Goal: Complete application form: Complete application form

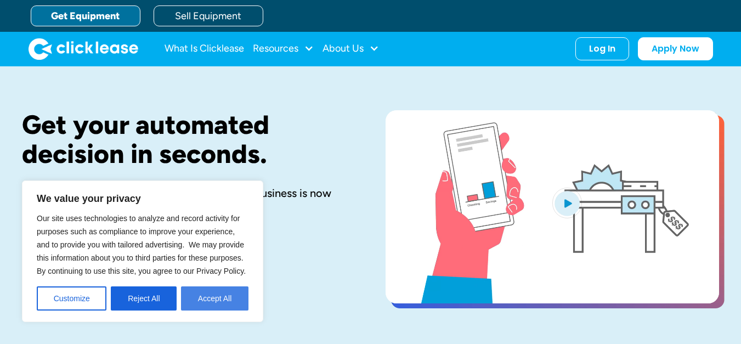
click at [201, 294] on button "Accept All" at bounding box center [214, 298] width 67 height 24
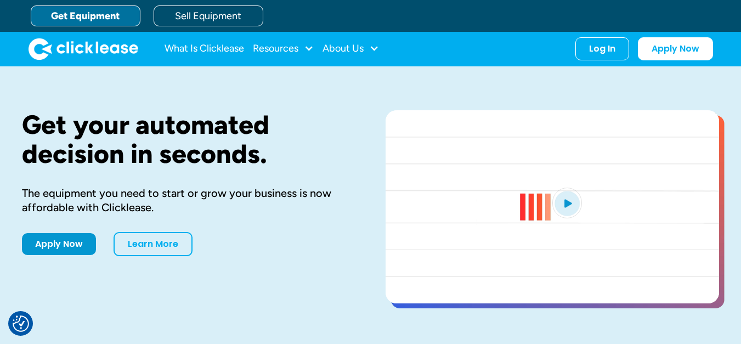
click at [93, 9] on link "Get Equipment" at bounding box center [86, 15] width 110 height 21
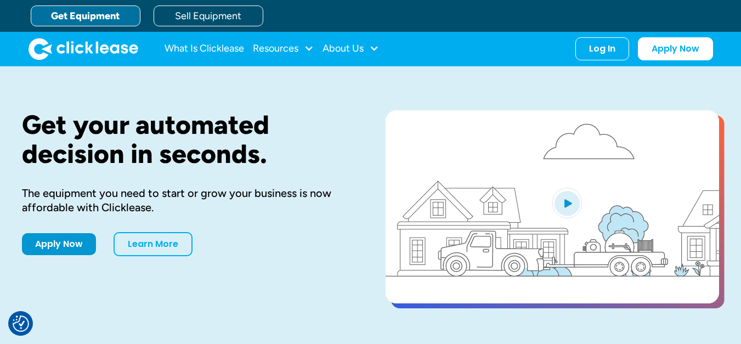
click at [78, 18] on link "Get Equipment" at bounding box center [86, 15] width 110 height 21
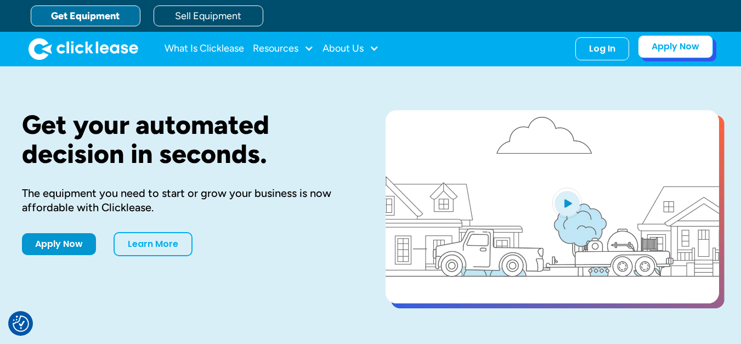
click at [652, 49] on link "Apply Now" at bounding box center [675, 46] width 75 height 23
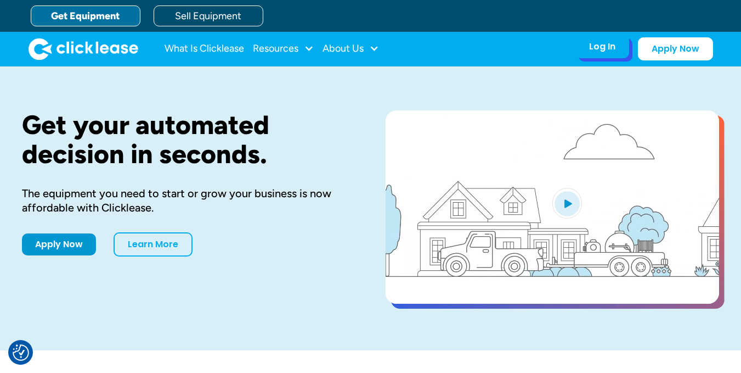
click at [595, 47] on div "Log In" at bounding box center [602, 46] width 26 height 11
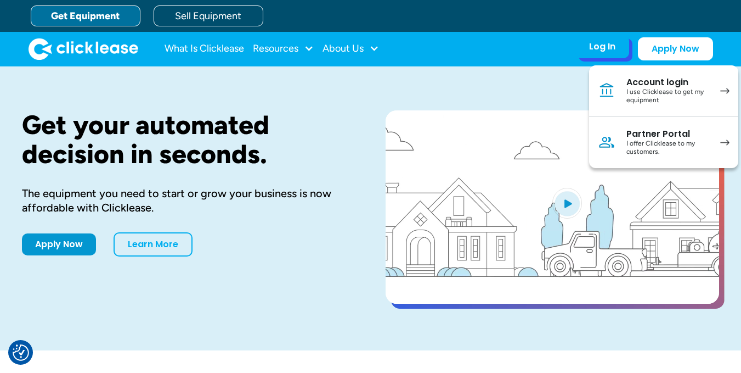
click at [648, 91] on div "I use Clicklease to get my equipment" at bounding box center [668, 96] width 83 height 17
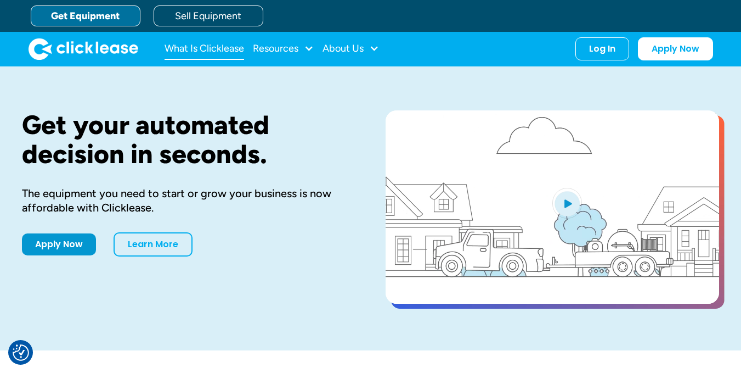
click at [201, 52] on link "What Is Clicklease" at bounding box center [205, 49] width 80 height 22
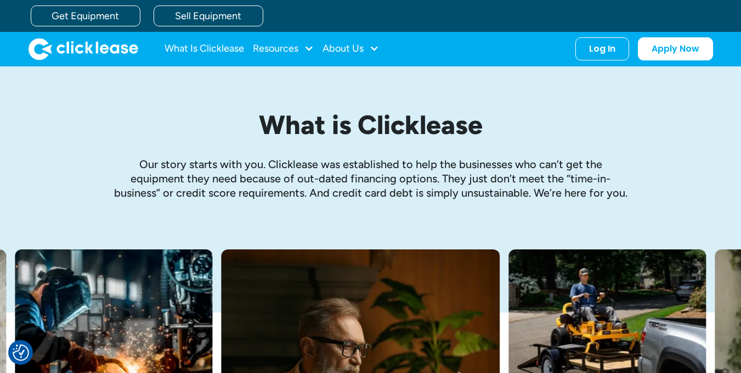
click at [572, 198] on p "Our story starts with you. Clicklease was established to help the businesses wh…" at bounding box center [371, 178] width 516 height 43
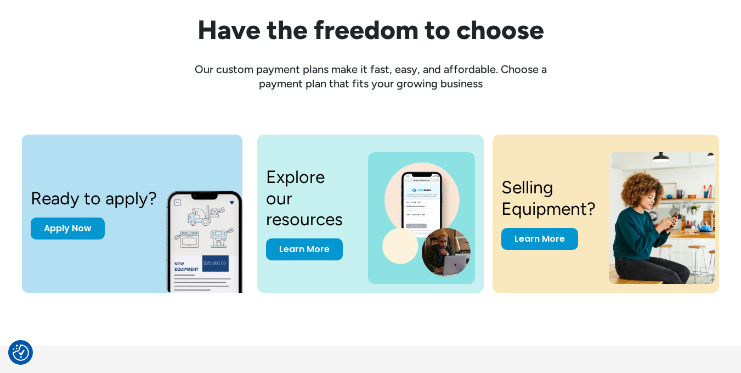
scroll to position [1383, 0]
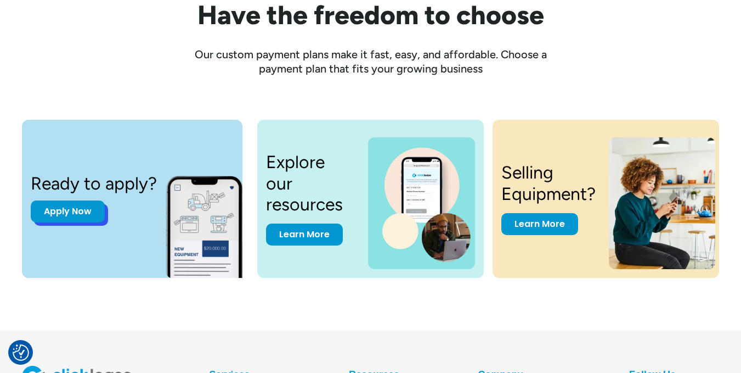
click at [65, 220] on link "Apply Now" at bounding box center [68, 211] width 74 height 22
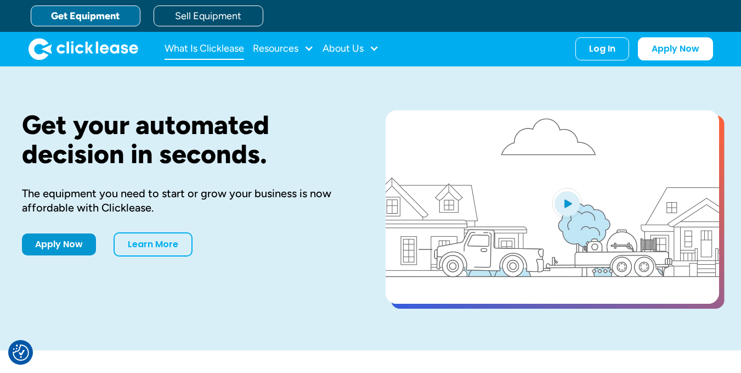
click at [228, 45] on link "What Is Clicklease" at bounding box center [205, 49] width 80 height 22
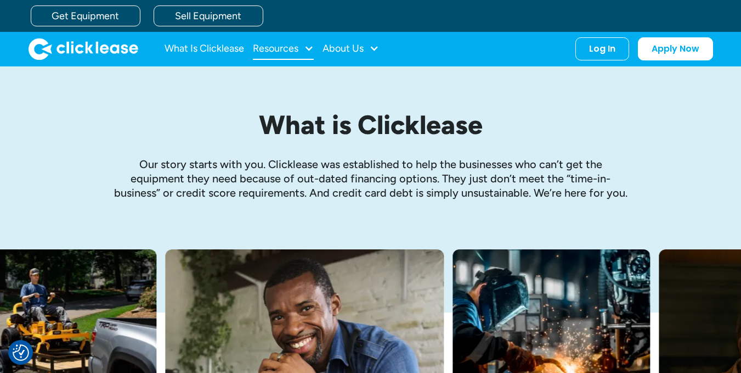
click at [274, 48] on div "Resources" at bounding box center [276, 48] width 46 height 0
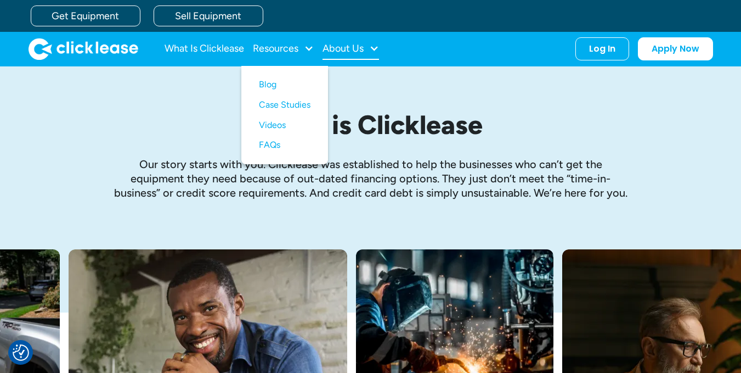
click at [371, 44] on div at bounding box center [374, 48] width 10 height 10
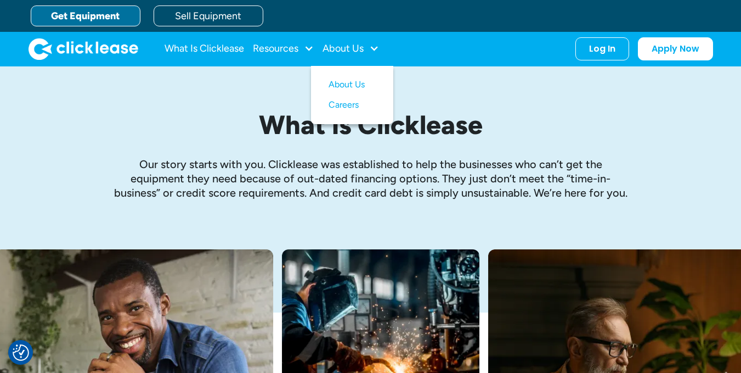
click at [64, 14] on link "Get Equipment" at bounding box center [86, 15] width 110 height 21
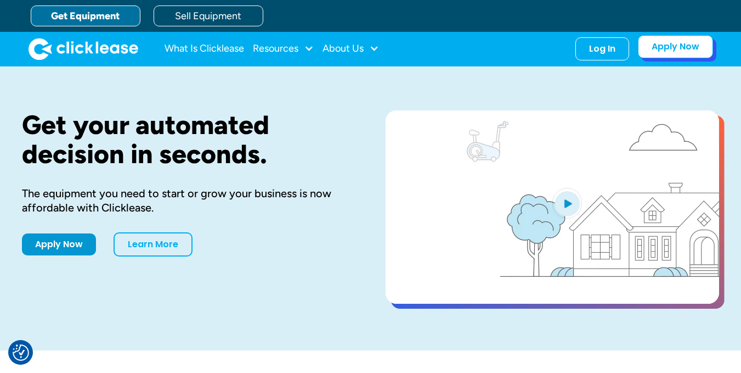
click at [672, 44] on link "Apply Now" at bounding box center [675, 46] width 75 height 23
